Goal: Task Accomplishment & Management: Manage account settings

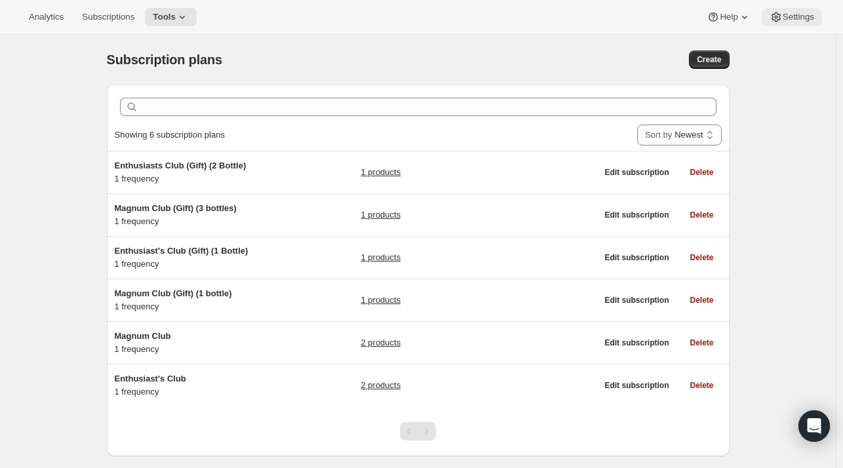
click at [785, 9] on button "Settings" at bounding box center [792, 17] width 60 height 18
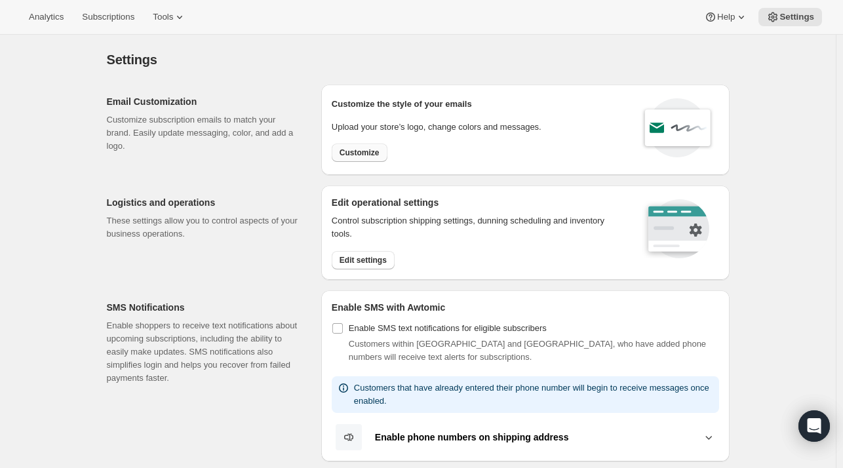
click at [359, 147] on button "Customize" at bounding box center [360, 153] width 56 height 18
select select "subscriptionMessage"
select select "5"
select select "15"
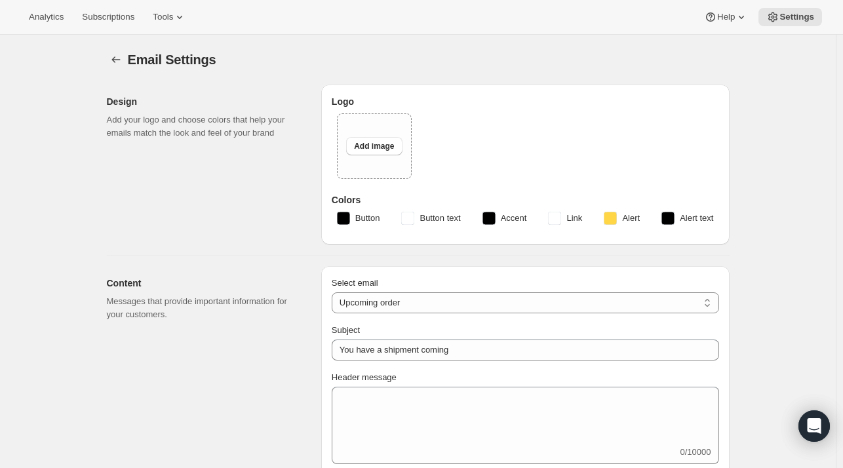
type input "Blind Enthusiasm Brewing Company"
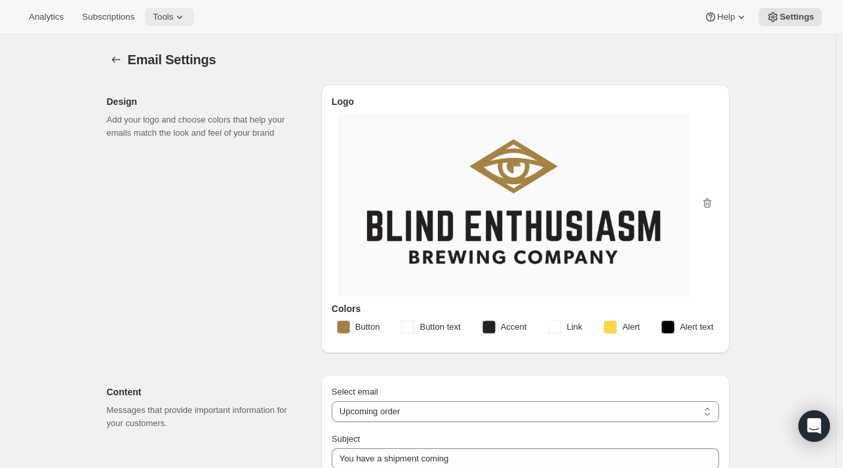
click at [162, 12] on span "Tools" at bounding box center [163, 17] width 20 height 10
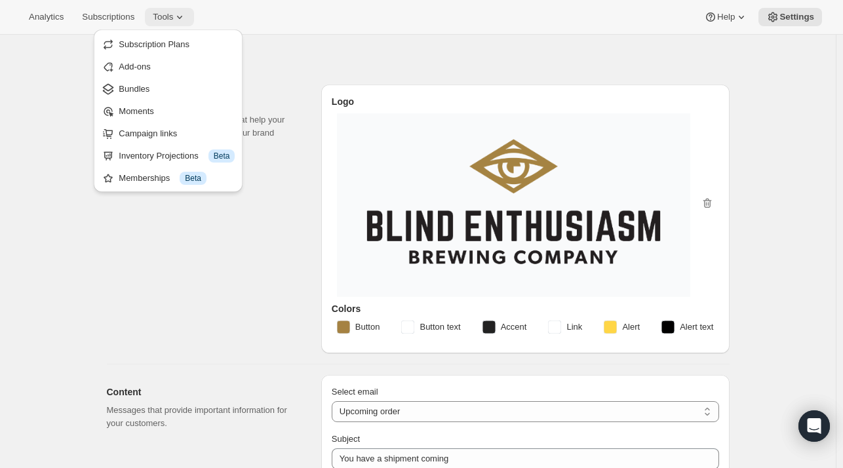
click at [162, 12] on span "Tools" at bounding box center [163, 17] width 20 height 10
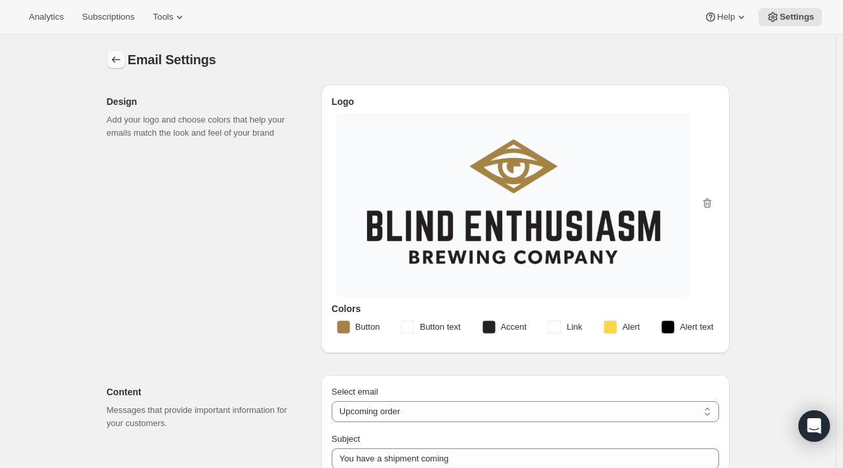
click at [115, 63] on icon "Settings" at bounding box center [115, 59] width 13 height 13
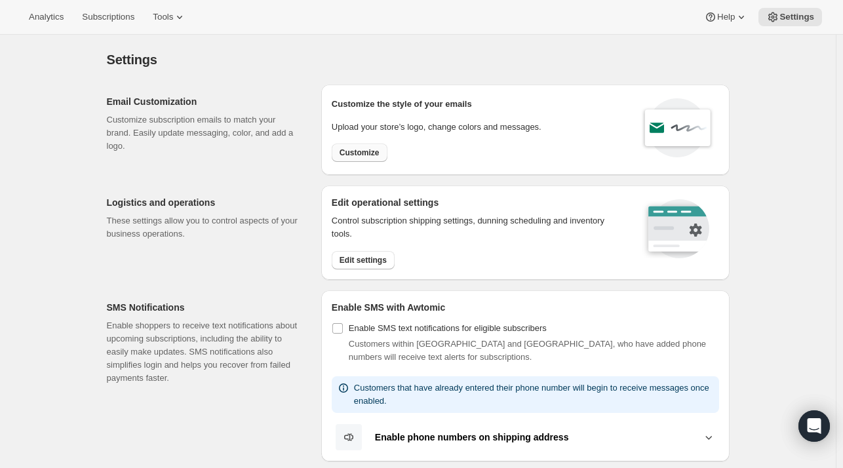
click at [378, 155] on span "Customize" at bounding box center [360, 153] width 40 height 10
select select "subscriptionMessage"
select select "5"
select select "15"
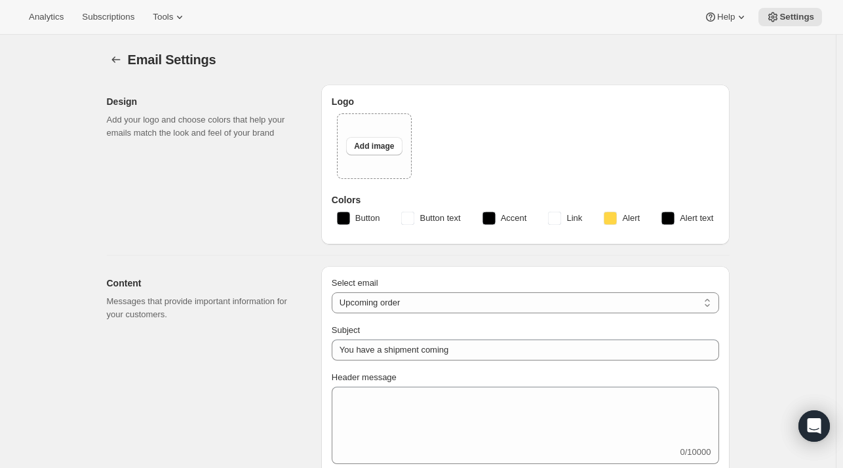
type input "Blind Enthusiasm Brewing Company"
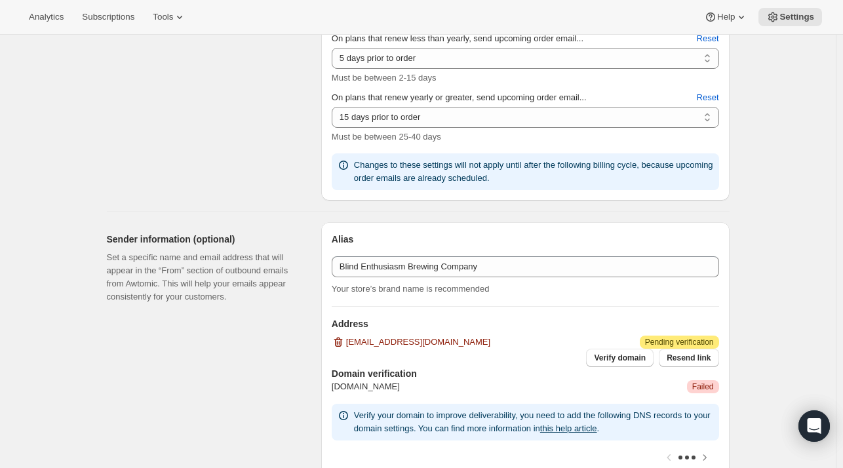
scroll to position [497, 0]
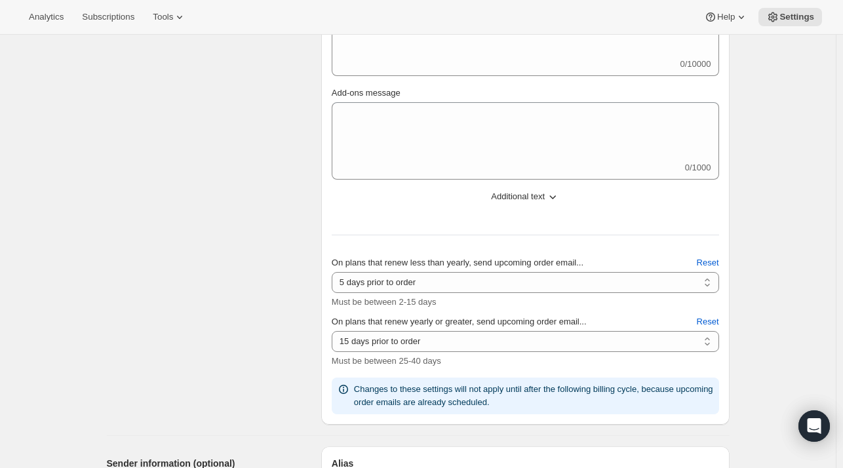
click at [506, 199] on span "Additional text" at bounding box center [518, 196] width 54 height 13
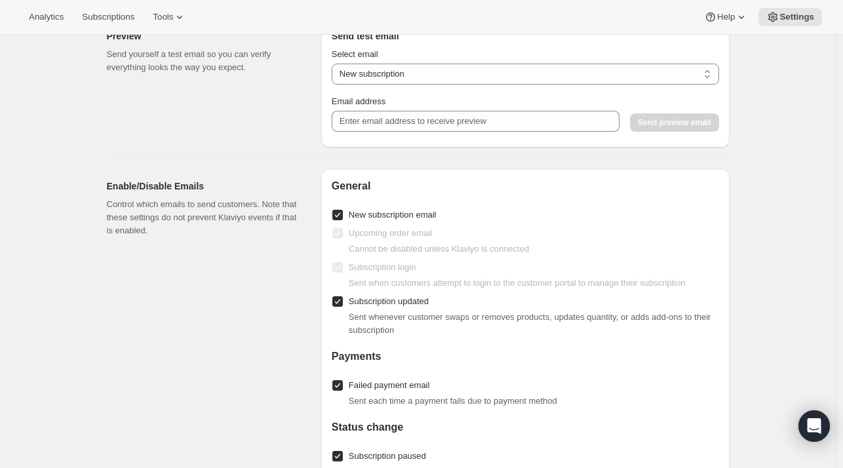
scroll to position [1509, 0]
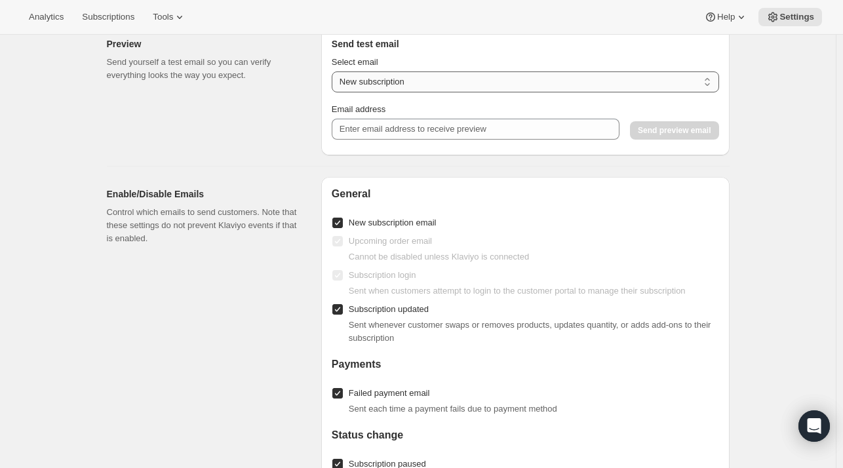
click at [391, 90] on select "New subscription Upcoming order Payment failure Delayed subscription Updated su…" at bounding box center [525, 81] width 387 height 21
click at [386, 92] on select "New subscription Upcoming order Payment failure Delayed subscription Updated su…" at bounding box center [525, 81] width 387 height 21
click at [296, 102] on div "Preview Send yourself a test email so you can verify everything looks the way y…" at bounding box center [209, 91] width 204 height 129
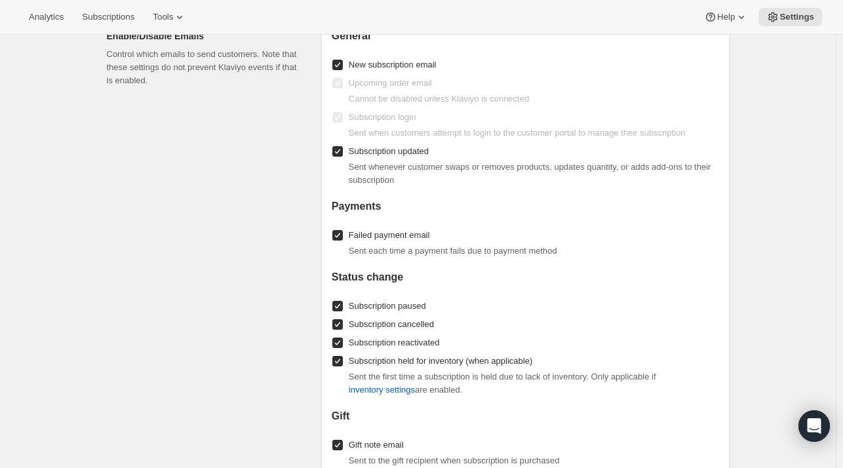
scroll to position [1667, 0]
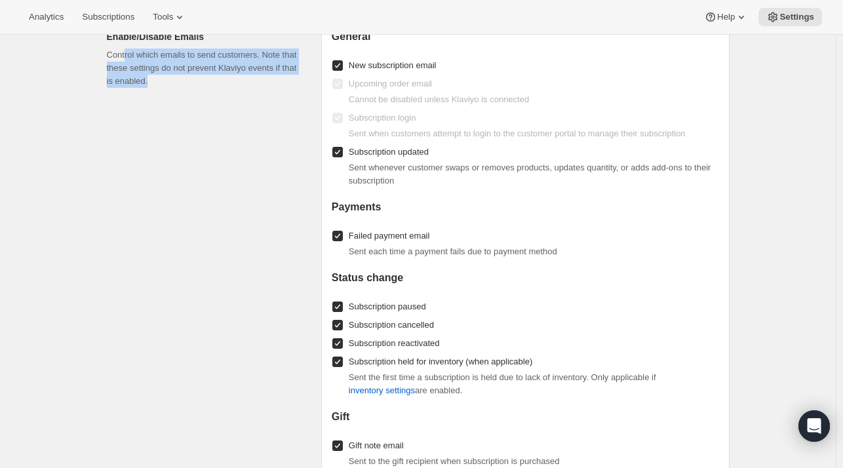
drag, startPoint x: 190, startPoint y: 100, endPoint x: 125, endPoint y: 56, distance: 78.0
click at [125, 56] on div "Enable/Disable Emails Control which emails to send customers. Note that these s…" at bounding box center [209, 319] width 204 height 598
click at [125, 56] on p "Control which emails to send customers. Note that these settings do not prevent…" at bounding box center [203, 68] width 193 height 39
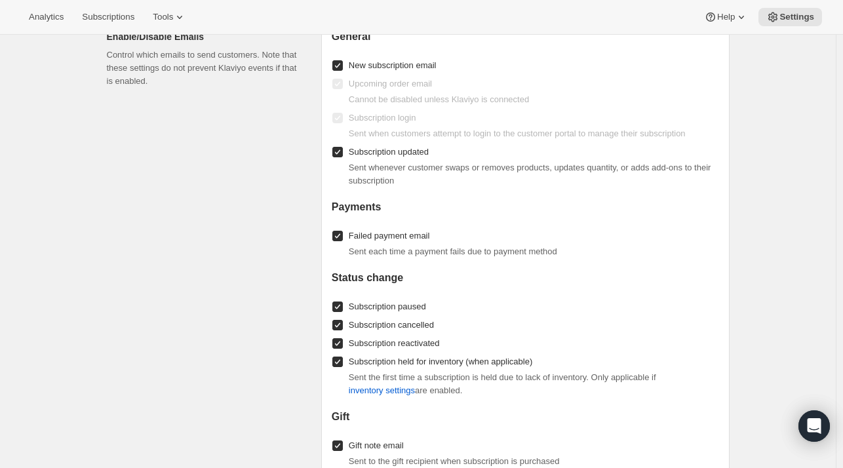
click at [114, 43] on h2 "Enable/Disable Emails" at bounding box center [203, 36] width 193 height 13
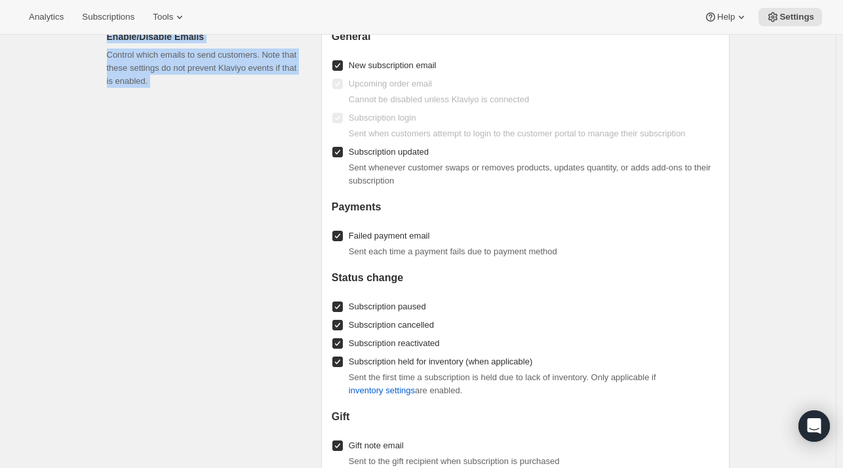
drag, startPoint x: 114, startPoint y: 48, endPoint x: 156, endPoint y: 87, distance: 57.5
click at [156, 87] on div "Enable/Disable Emails Control which emails to send customers. Note that these s…" at bounding box center [203, 59] width 193 height 58
click at [156, 87] on p "Control which emails to send customers. Note that these settings do not prevent…" at bounding box center [203, 68] width 193 height 39
drag, startPoint x: 156, startPoint y: 87, endPoint x: 117, endPoint y: 65, distance: 44.6
click at [117, 65] on p "Control which emails to send customers. Note that these settings do not prevent…" at bounding box center [203, 68] width 193 height 39
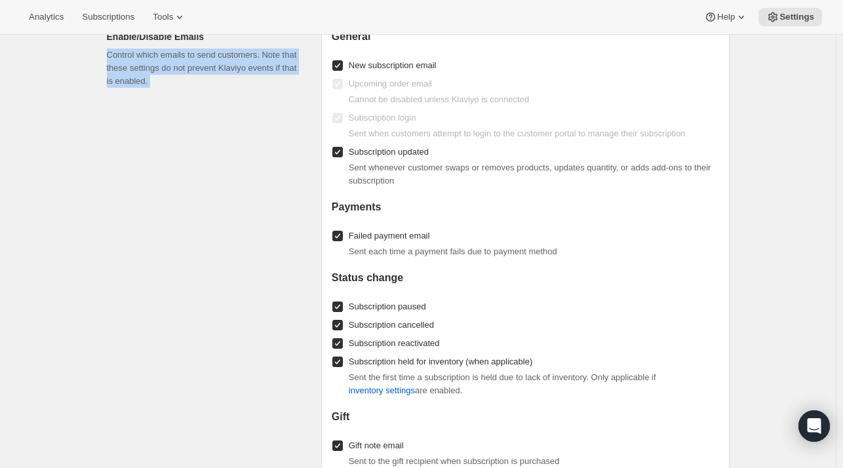
click at [117, 65] on p "Control which emails to send customers. Note that these settings do not prevent…" at bounding box center [203, 68] width 193 height 39
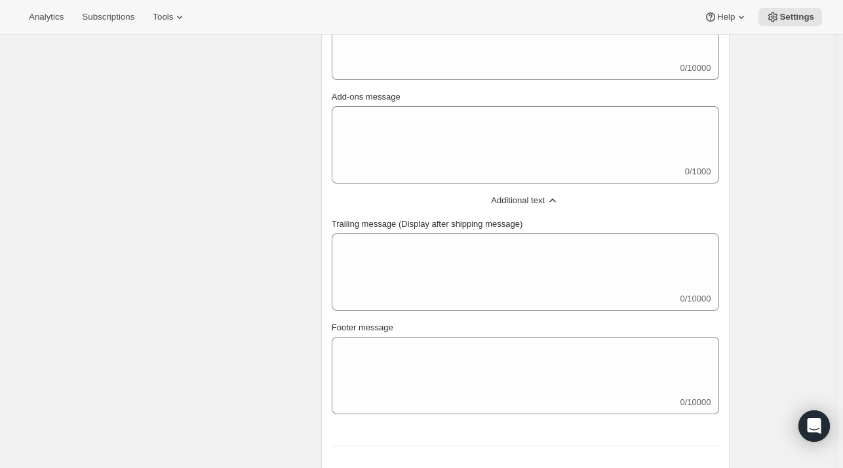
scroll to position [423, 0]
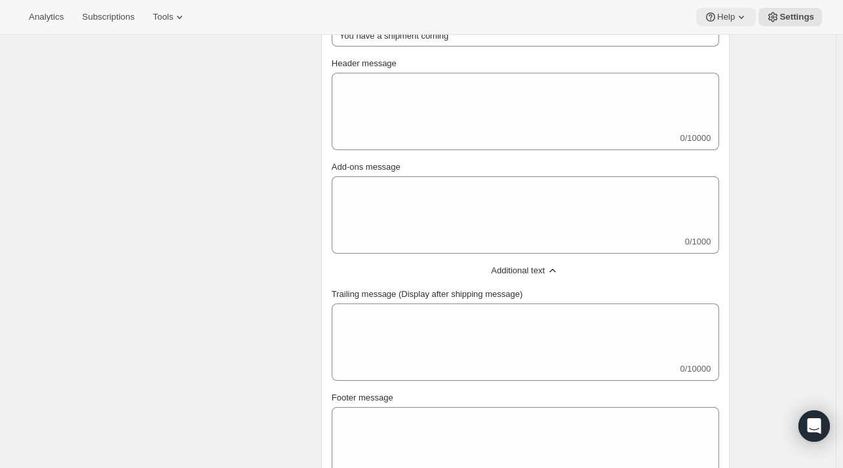
click at [715, 19] on icon at bounding box center [710, 16] width 9 height 9
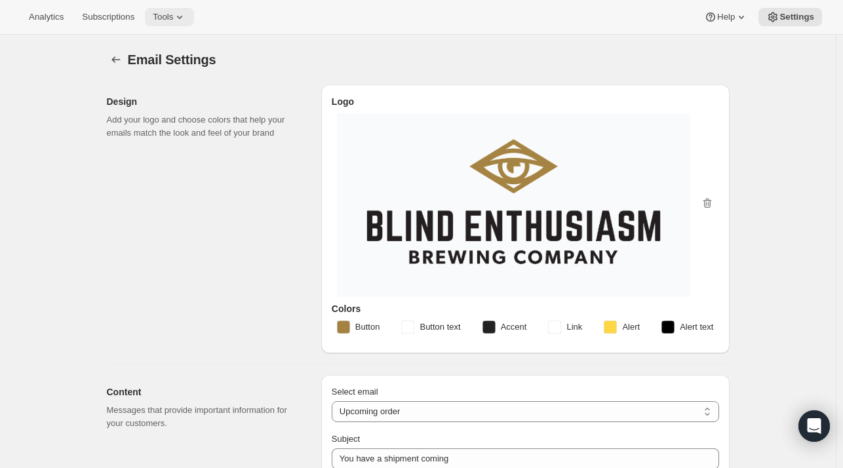
click at [154, 18] on span "Tools" at bounding box center [163, 17] width 20 height 10
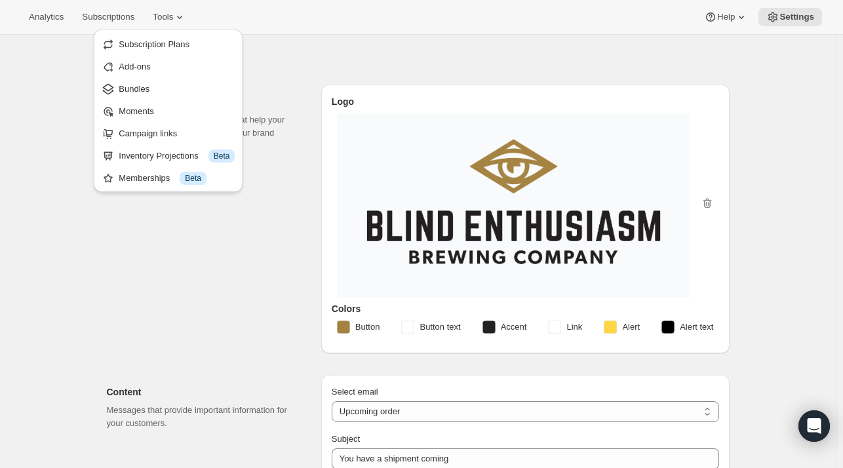
click at [291, 58] on div "Email Settings" at bounding box center [429, 59] width 602 height 18
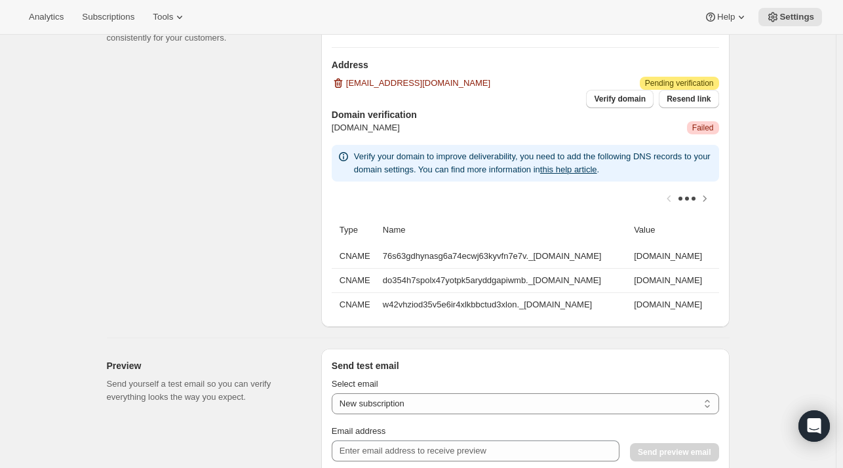
scroll to position [1187, 0]
click at [692, 98] on span "Resend link" at bounding box center [689, 99] width 44 height 10
click at [631, 99] on span "Verify domain" at bounding box center [620, 99] width 52 height 10
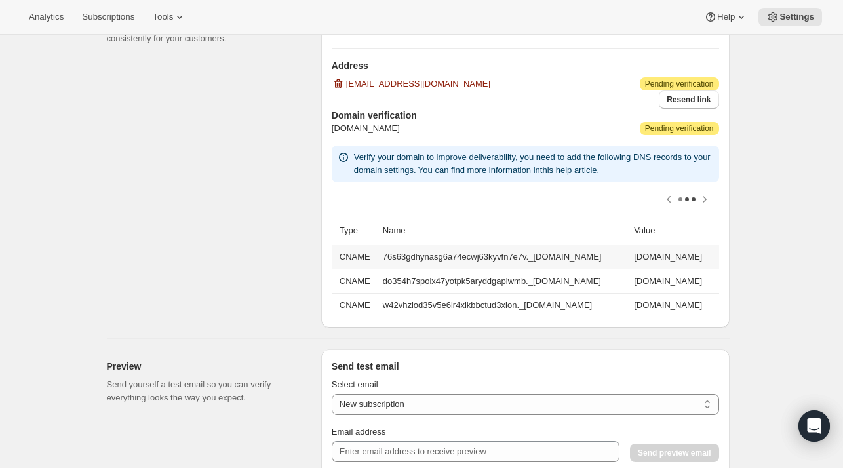
scroll to position [0, 0]
click at [388, 254] on td "76s63gdhynasg6a74ecwj63kyvfn7e7v._[DOMAIN_NAME]" at bounding box center [504, 257] width 251 height 24
drag, startPoint x: 388, startPoint y: 254, endPoint x: 638, endPoint y: 253, distance: 249.8
click at [630, 253] on td "76s63gdhynasg6a74ecwj63kyvfn7e7v._[DOMAIN_NAME]" at bounding box center [504, 257] width 251 height 24
copy td "76s63gdhynasg6a74ecwj63kyvfn7e7v._[DOMAIN_NAME]"
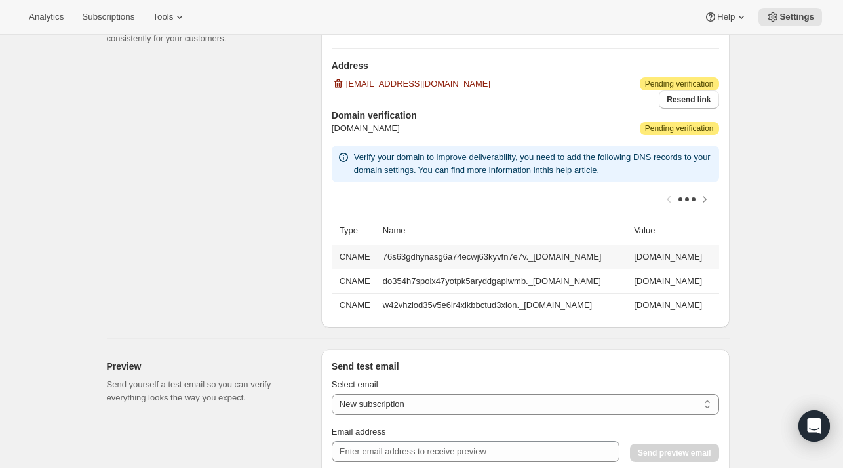
click at [660, 252] on td "[DOMAIN_NAME]" at bounding box center [674, 257] width 89 height 24
drag, startPoint x: 660, startPoint y: 252, endPoint x: 709, endPoint y: 258, distance: 49.5
click at [709, 258] on td "[DOMAIN_NAME]" at bounding box center [674, 257] width 89 height 24
copy td "[DOMAIN_NAME]"
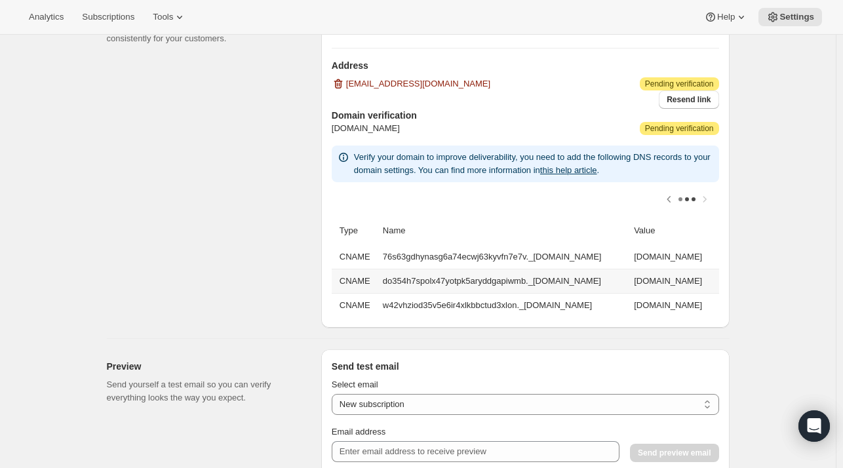
click at [476, 278] on td "do354h7spolx47yotpk5aryddgapiwmb._[DOMAIN_NAME]" at bounding box center [504, 281] width 251 height 24
drag, startPoint x: 476, startPoint y: 278, endPoint x: 401, endPoint y: 273, distance: 75.5
click at [401, 273] on td "do354h7spolx47yotpk5aryddgapiwmb._[DOMAIN_NAME]" at bounding box center [504, 281] width 251 height 24
copy td "do354h7spolx47yotpk5aryddgapiwmb._[DOMAIN_NAME]"
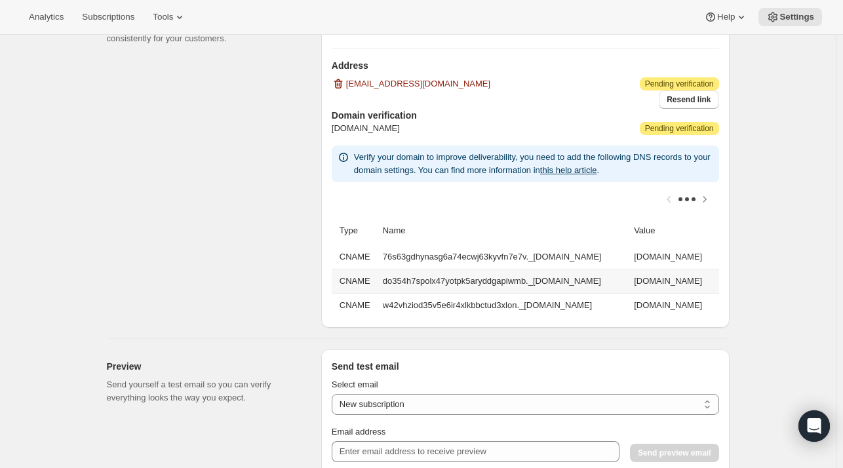
click at [681, 277] on td "[DOMAIN_NAME]" at bounding box center [674, 281] width 89 height 24
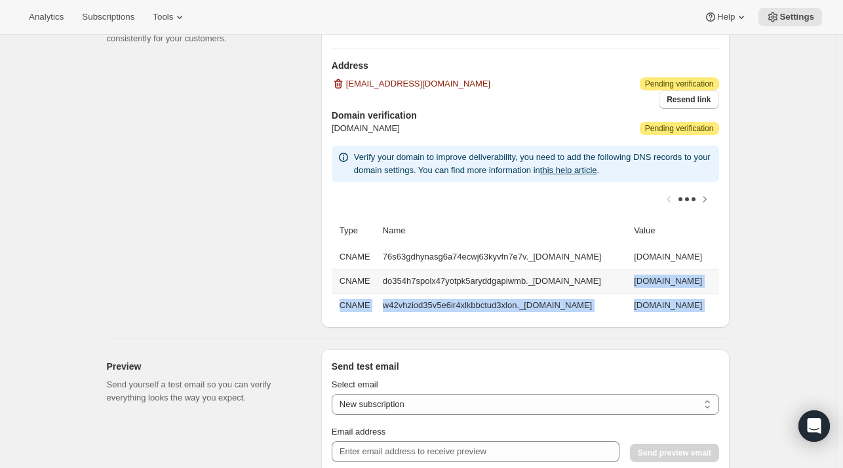
scroll to position [0, 164]
drag, startPoint x: 681, startPoint y: 277, endPoint x: 711, endPoint y: 282, distance: 29.9
click at [711, 282] on td "[DOMAIN_NAME]" at bounding box center [674, 281] width 89 height 24
copy td "[DOMAIN_NAME]"
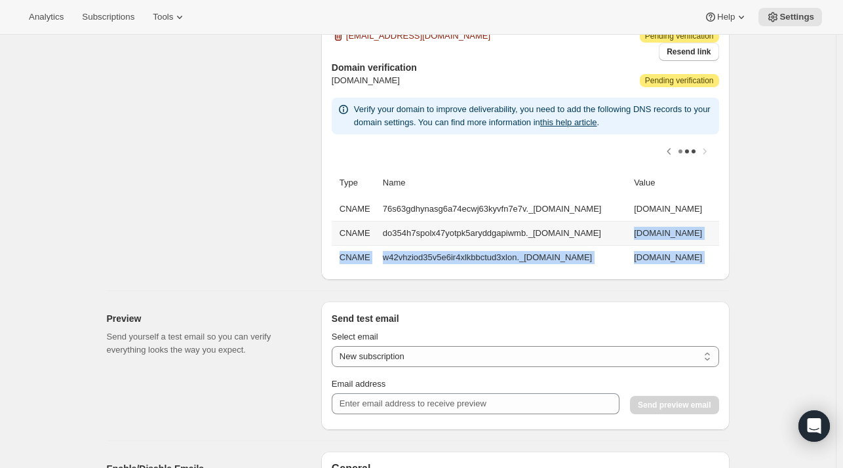
scroll to position [1237, 0]
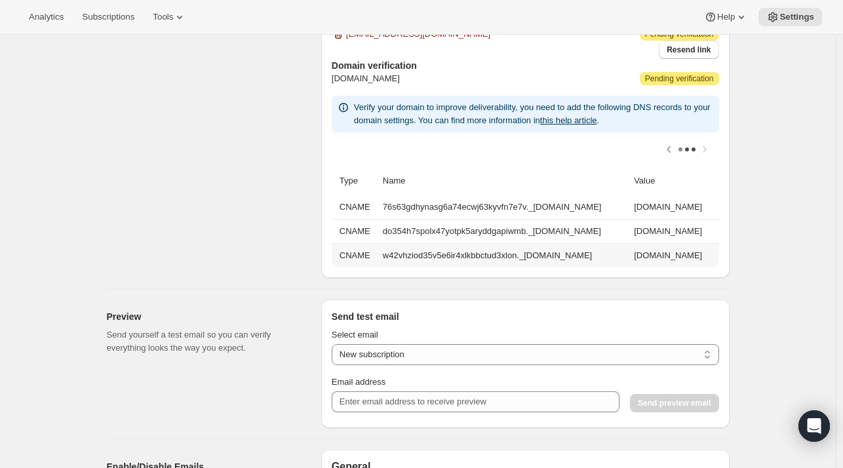
click at [465, 251] on td "w42vhziod35v5e6ir4xlkbbctud3xlon._[DOMAIN_NAME]" at bounding box center [504, 255] width 251 height 24
drag, startPoint x: 465, startPoint y: 251, endPoint x: 380, endPoint y: 256, distance: 84.7
click at [380, 256] on td "w42vhziod35v5e6ir4xlkbbctud3xlon._[DOMAIN_NAME]" at bounding box center [504, 255] width 251 height 24
copy td "w42vhziod35v5e6ir4xlkbbctud3xlon._[DOMAIN_NAME]"
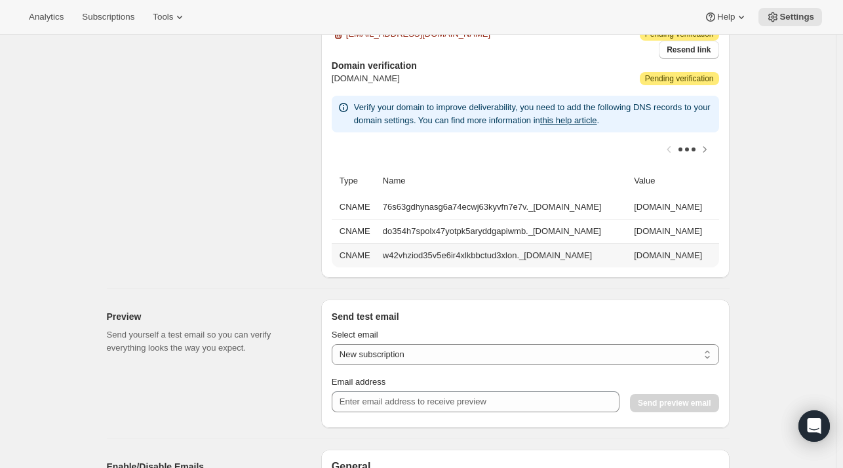
click at [664, 254] on td "[DOMAIN_NAME]" at bounding box center [674, 255] width 89 height 24
drag, startPoint x: 664, startPoint y: 254, endPoint x: 702, endPoint y: 252, distance: 38.1
click at [702, 252] on td "[DOMAIN_NAME]" at bounding box center [674, 255] width 89 height 24
copy td "[DOMAIN_NAME]"
